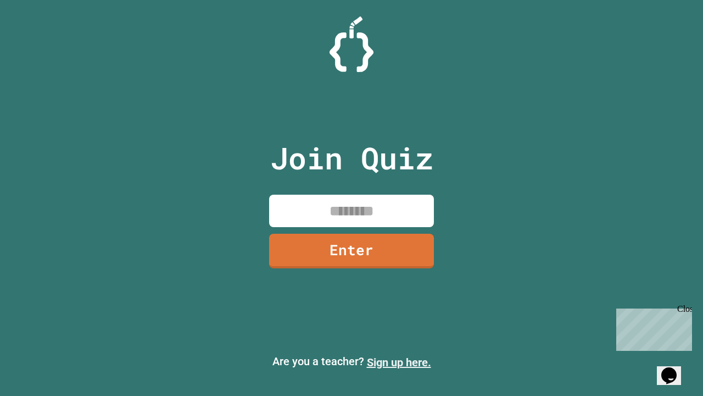
click at [399, 362] on link "Sign up here." at bounding box center [399, 362] width 64 height 13
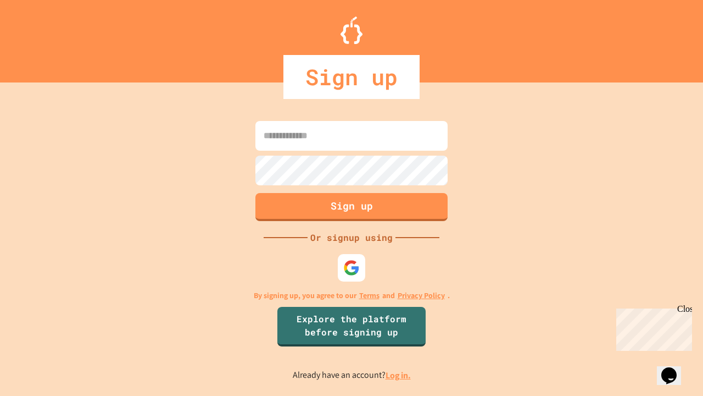
click at [399, 375] on link "Log in." at bounding box center [398, 375] width 25 height 12
